Goal: Go to known website: Access a specific website the user already knows

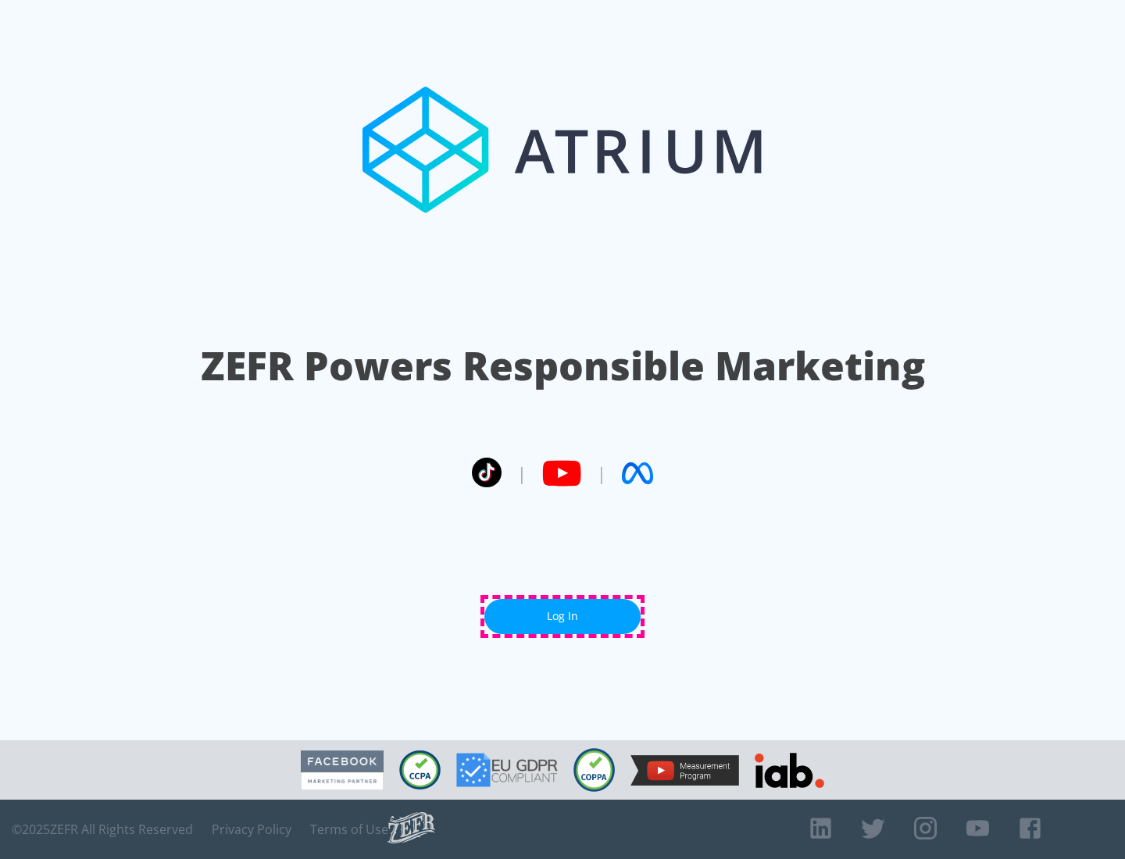
click at [563, 616] on link "Log In" at bounding box center [562, 616] width 156 height 35
